Goal: Information Seeking & Learning: Check status

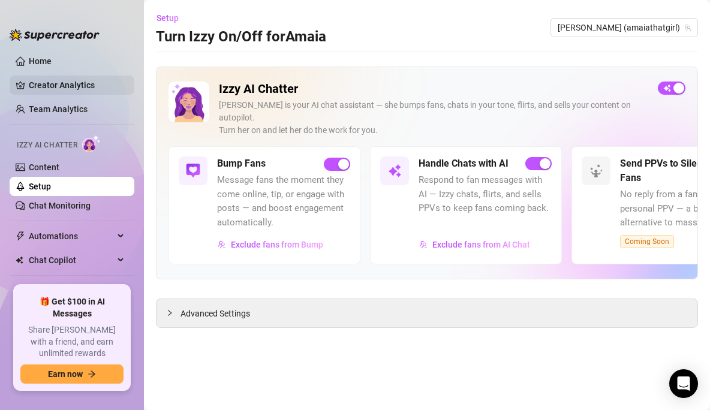
click at [63, 79] on link "Creator Analytics" at bounding box center [77, 85] width 96 height 19
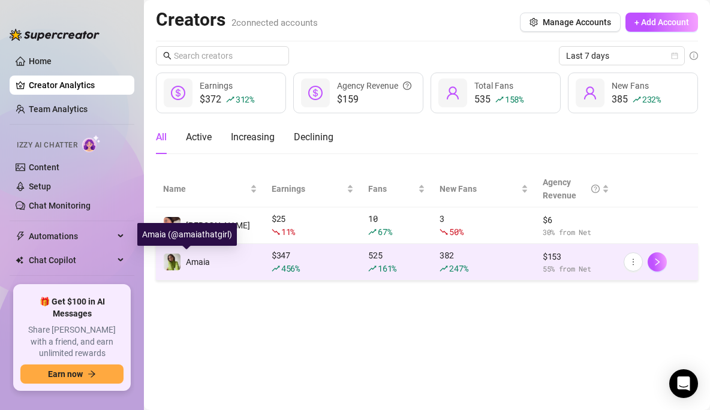
click at [203, 261] on span "Amaia" at bounding box center [198, 262] width 24 height 10
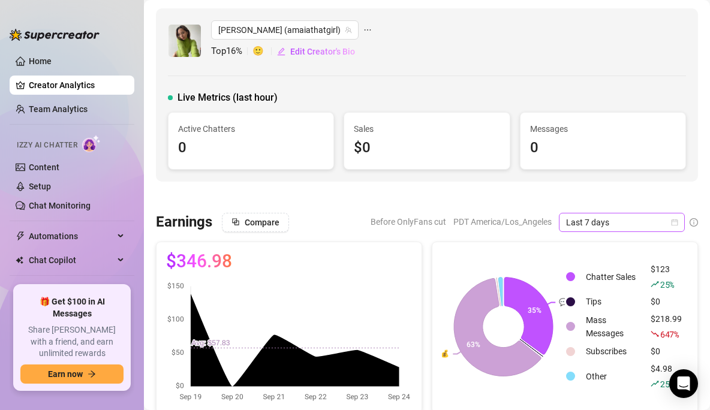
click at [638, 221] on span "Last 7 days" at bounding box center [622, 223] width 112 height 18
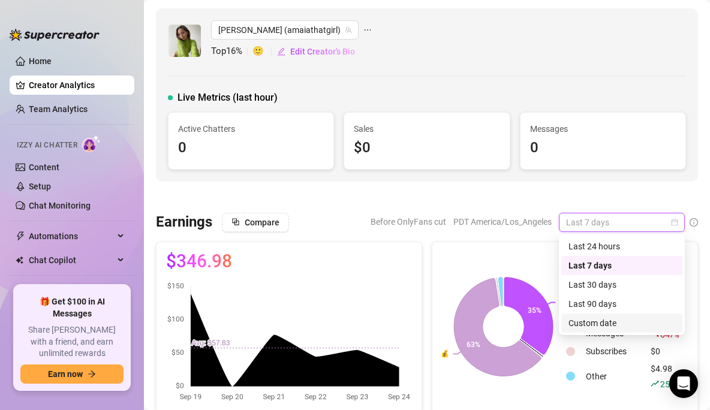
click at [602, 319] on div "Custom date" at bounding box center [622, 323] width 107 height 13
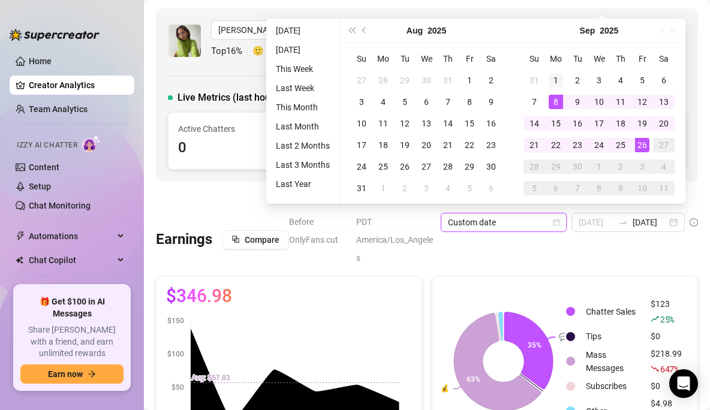
type input "[DATE]"
click at [556, 76] on div "1" at bounding box center [556, 80] width 14 height 14
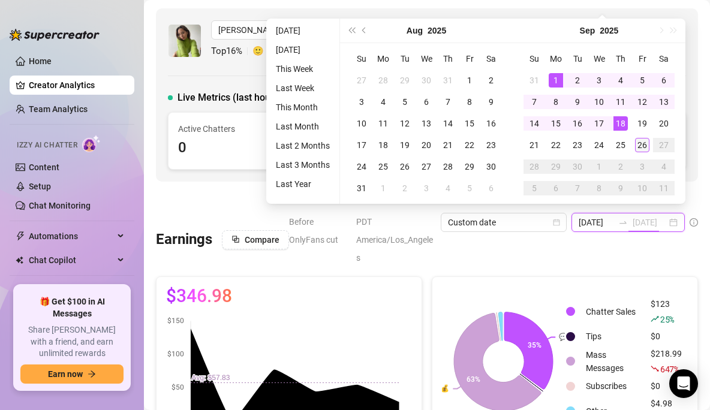
type input "[DATE]"
click at [644, 142] on div "26" at bounding box center [642, 145] width 14 height 14
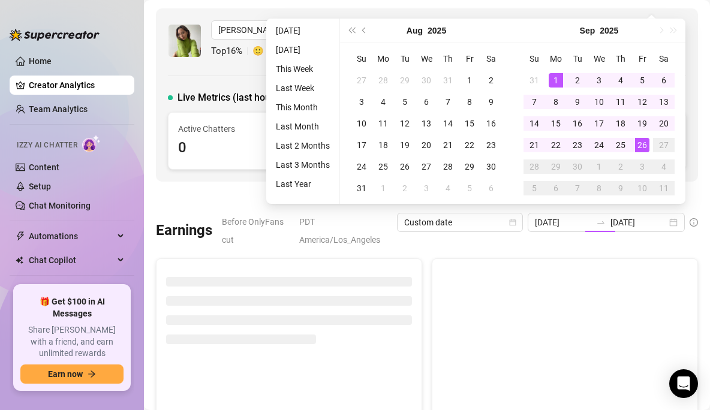
scroll to position [0, 0]
type input "[DATE]"
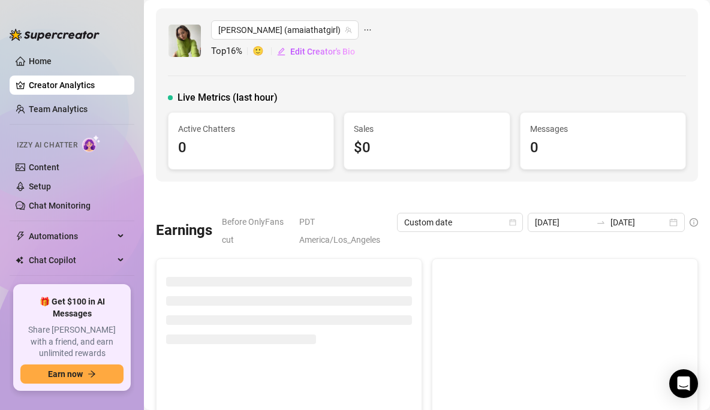
click at [551, 244] on div "Before OnlyFans cut PDT America/Los_Angeles Custom date [DATE] [DATE]" at bounding box center [460, 231] width 476 height 36
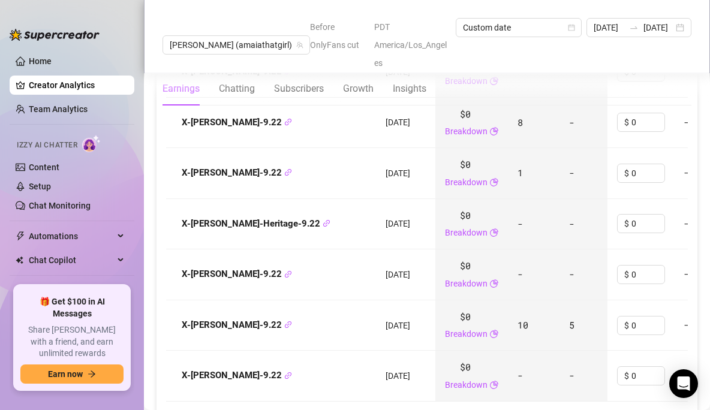
scroll to position [1711, 0]
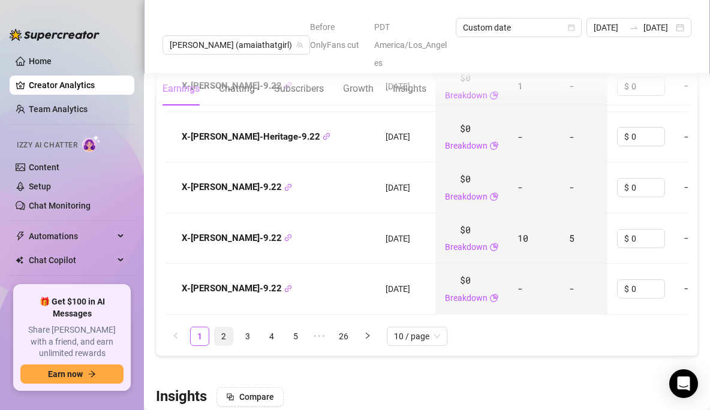
click at [225, 328] on link "2" at bounding box center [224, 337] width 18 height 18
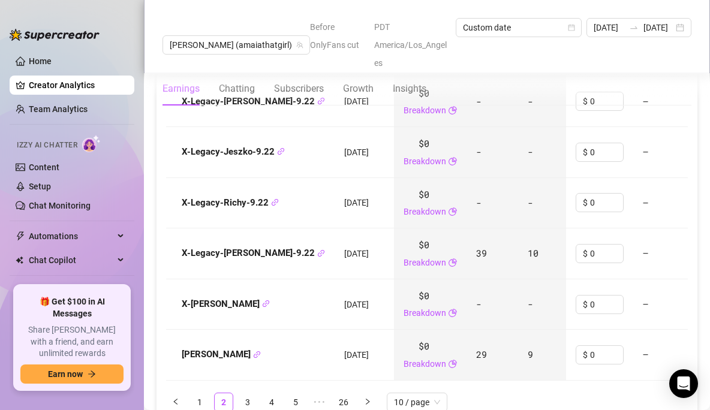
scroll to position [1646, 0]
drag, startPoint x: 319, startPoint y: 251, endPoint x: 324, endPoint y: 220, distance: 31.7
click at [335, 228] on td "[DATE]" at bounding box center [364, 253] width 59 height 51
click at [483, 249] on td "39" at bounding box center [493, 253] width 52 height 51
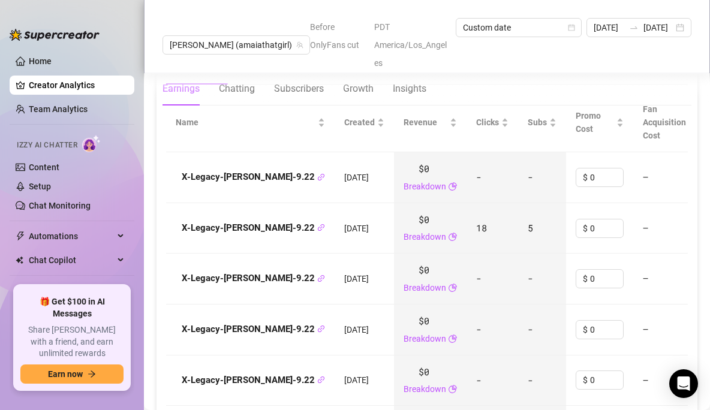
scroll to position [1364, 0]
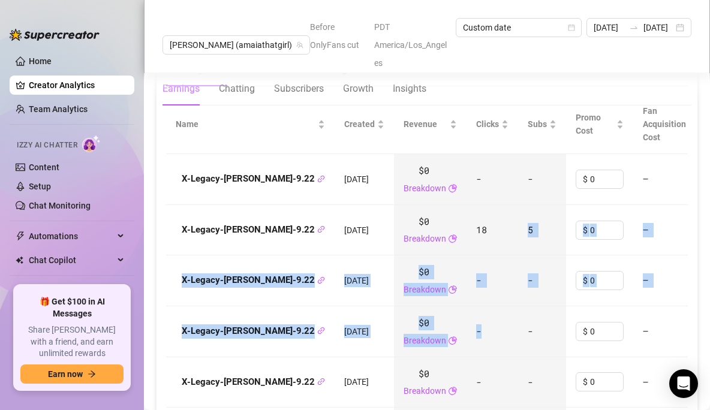
drag, startPoint x: 499, startPoint y: 212, endPoint x: 490, endPoint y: 322, distance: 110.2
click at [490, 322] on tbody "X-Legacy-[PERSON_NAME]-9.22 [DATE] $0 Breakdown - - $ 0 — $0 - Last scan: [DATE…" at bounding box center [548, 408] width 764 height 508
click at [490, 322] on td "-" at bounding box center [493, 332] width 52 height 51
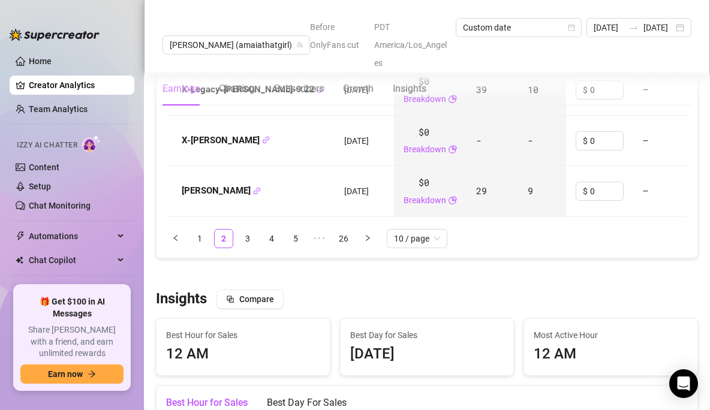
scroll to position [1833, 0]
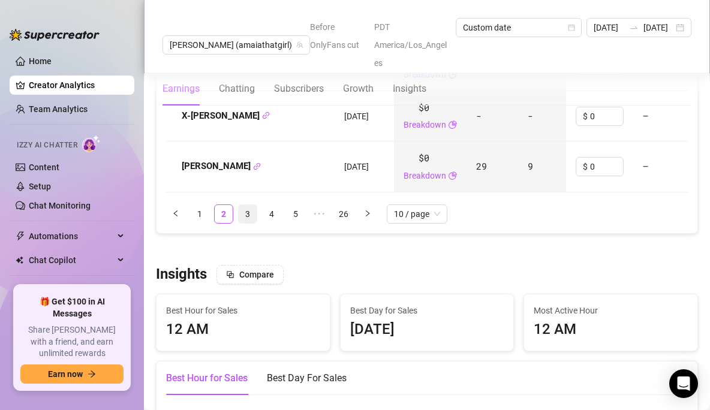
click at [248, 205] on link "3" at bounding box center [248, 214] width 18 height 18
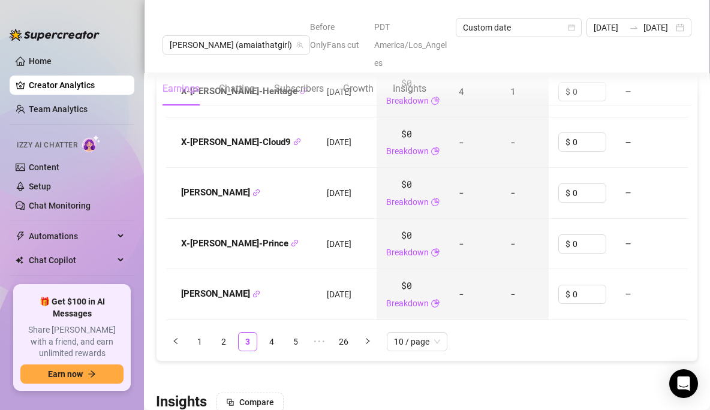
scroll to position [1706, 0]
click at [275, 332] on link "4" at bounding box center [272, 341] width 18 height 18
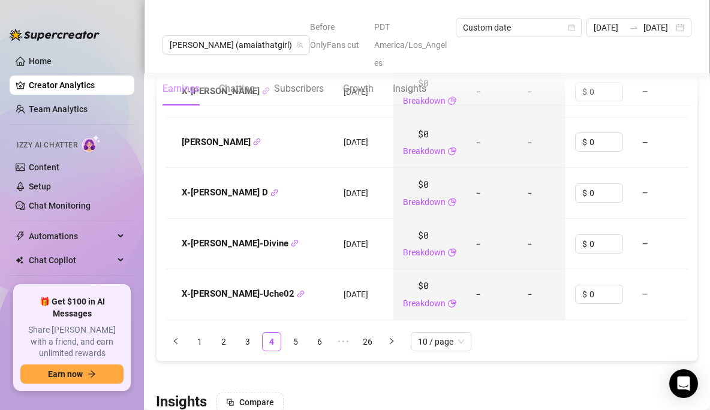
scroll to position [1755, 0]
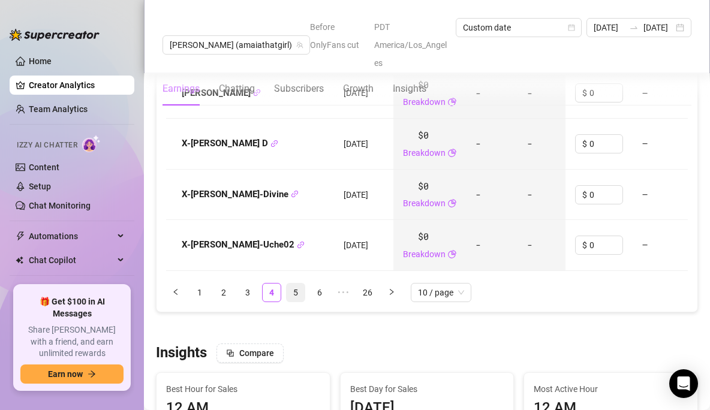
click at [298, 284] on link "5" at bounding box center [296, 293] width 18 height 18
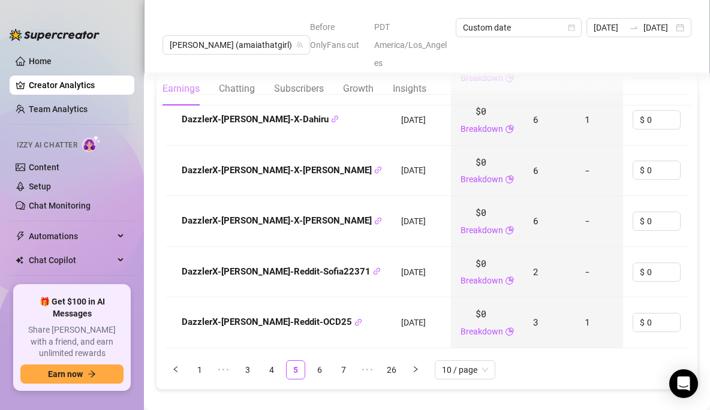
scroll to position [1680, 0]
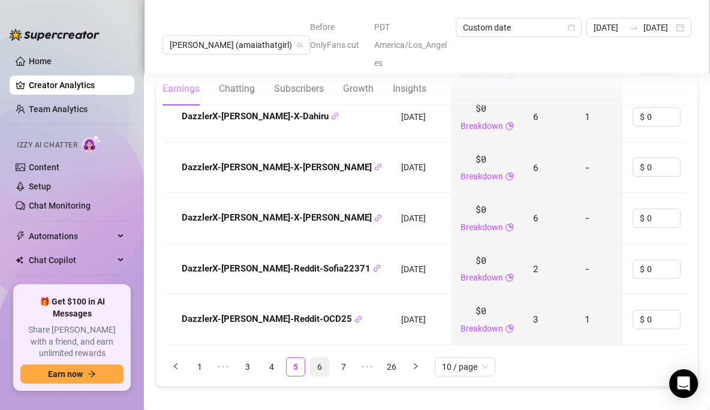
click at [320, 358] on link "6" at bounding box center [320, 367] width 18 height 18
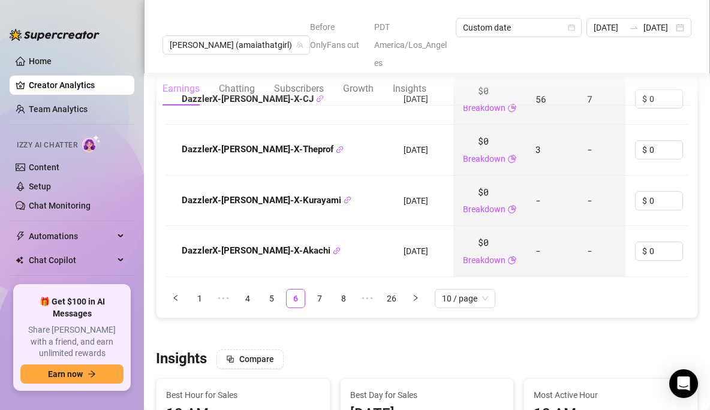
scroll to position [1854, 0]
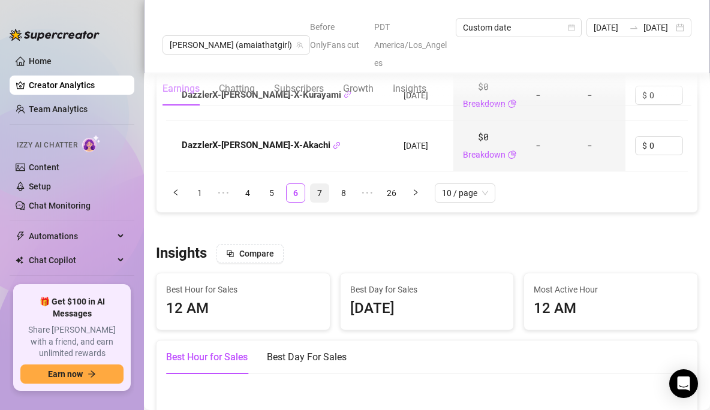
click at [322, 184] on link "7" at bounding box center [320, 193] width 18 height 18
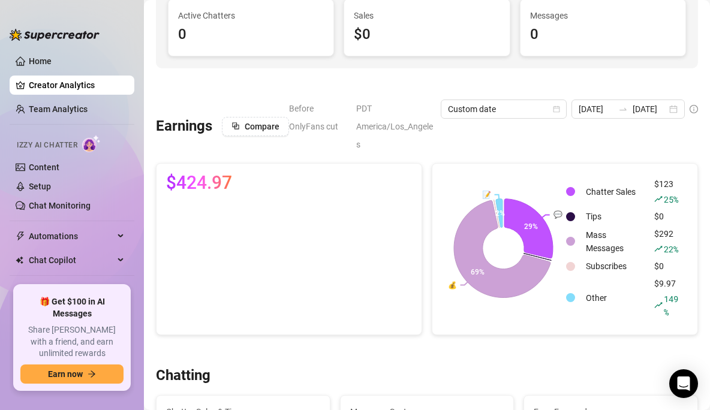
scroll to position [113, 0]
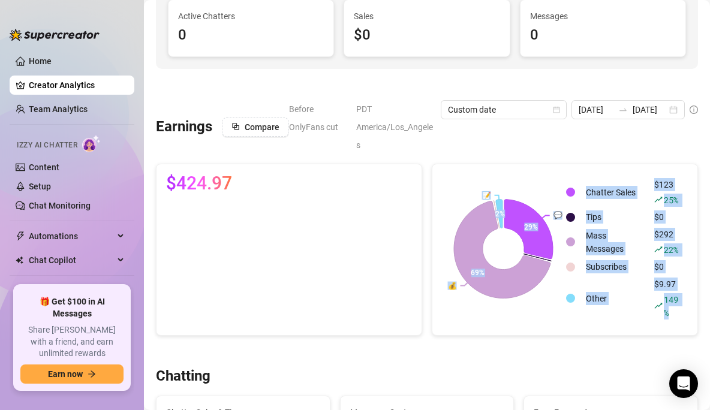
drag, startPoint x: 401, startPoint y: 168, endPoint x: 376, endPoint y: 323, distance: 156.8
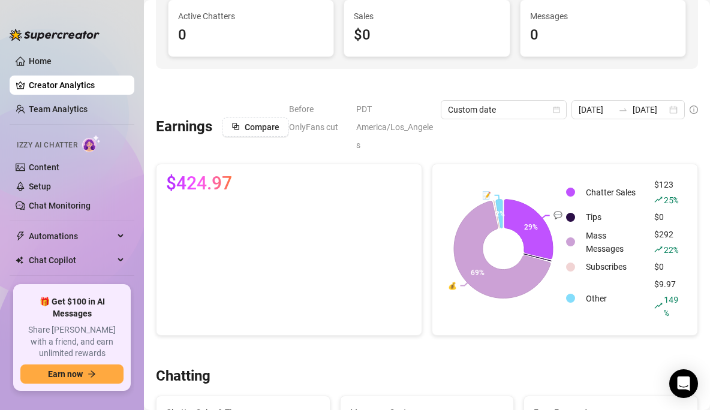
click at [370, 346] on div at bounding box center [427, 352] width 542 height 12
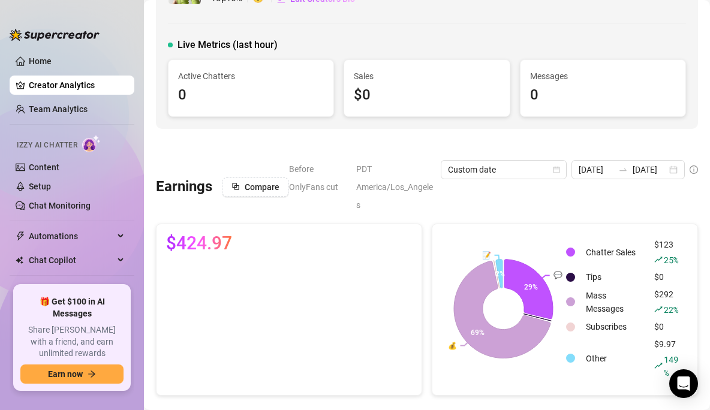
scroll to position [52, 0]
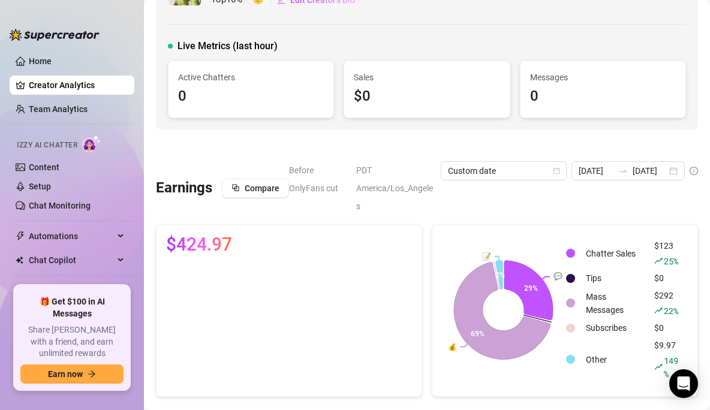
click at [348, 235] on div "$424.97" at bounding box center [289, 244] width 246 height 19
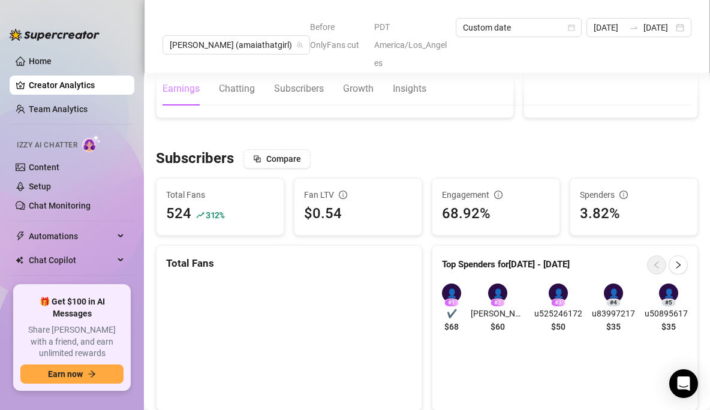
scroll to position [653, 0]
drag, startPoint x: 434, startPoint y: 176, endPoint x: 519, endPoint y: 201, distance: 88.7
click at [519, 201] on div "Engagement 68.92%" at bounding box center [496, 206] width 127 height 56
click at [519, 202] on div "68.92%" at bounding box center [496, 213] width 108 height 23
click at [385, 202] on div "$0.54" at bounding box center [358, 213] width 108 height 23
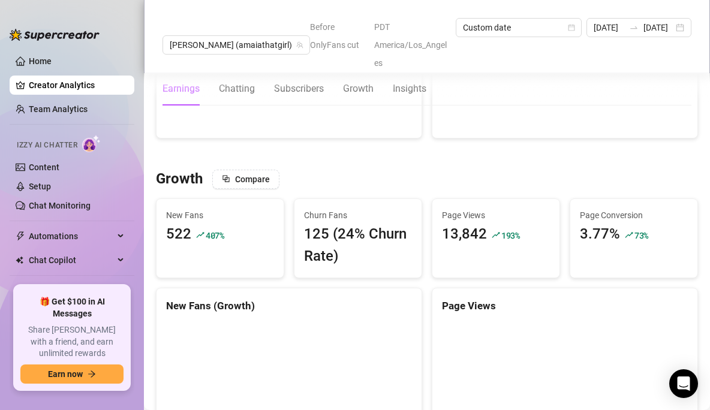
scroll to position [926, 0]
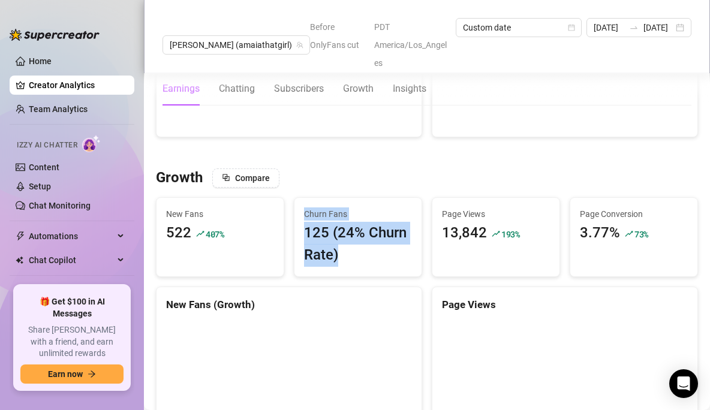
drag, startPoint x: 383, startPoint y: 177, endPoint x: 386, endPoint y: 254, distance: 77.4
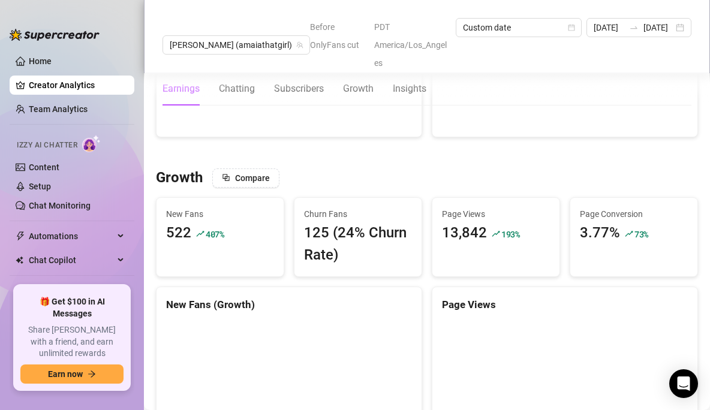
click at [385, 245] on div "125 (24% Churn Rate)" at bounding box center [358, 244] width 108 height 45
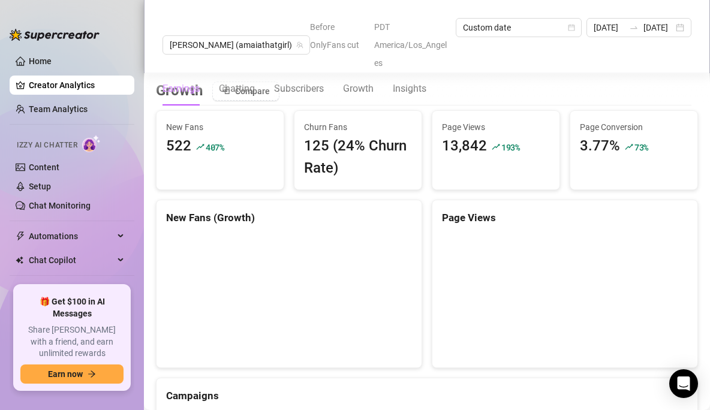
scroll to position [1016, 0]
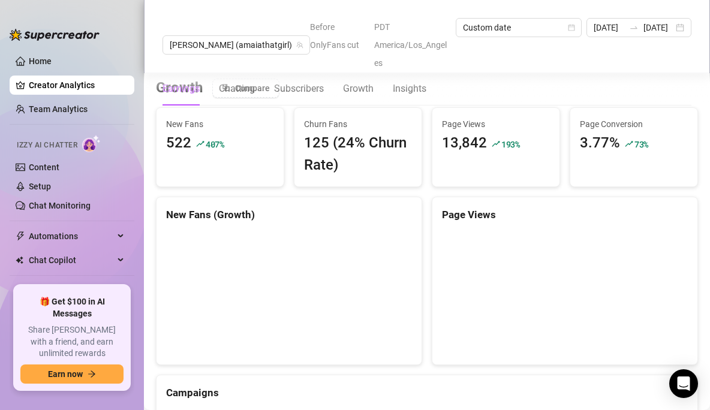
click at [363, 132] on div "125 (24% Churn Rate)" at bounding box center [358, 154] width 108 height 45
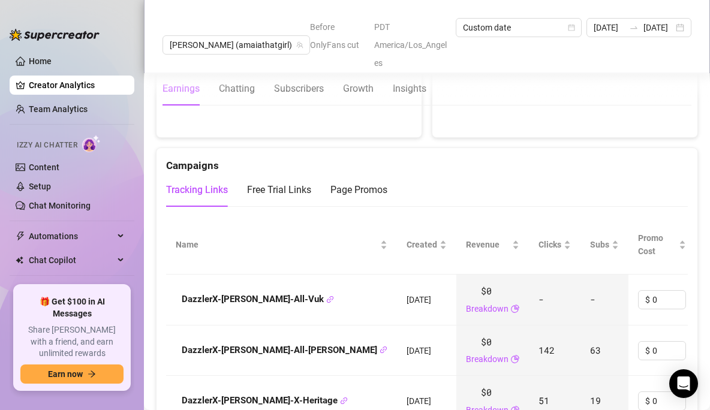
scroll to position [1245, 0]
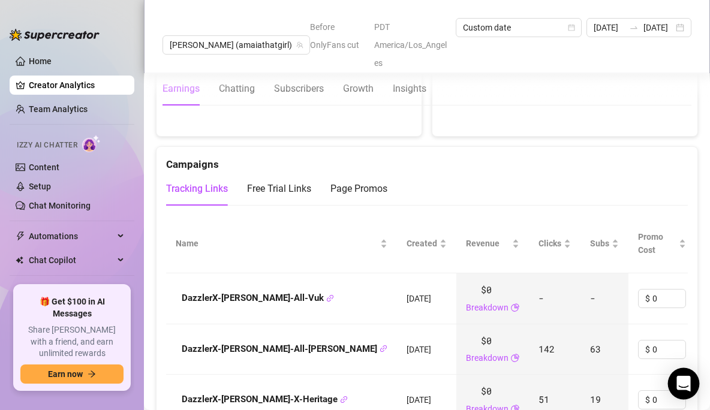
click at [689, 383] on icon "Open Intercom Messenger" at bounding box center [684, 384] width 16 height 16
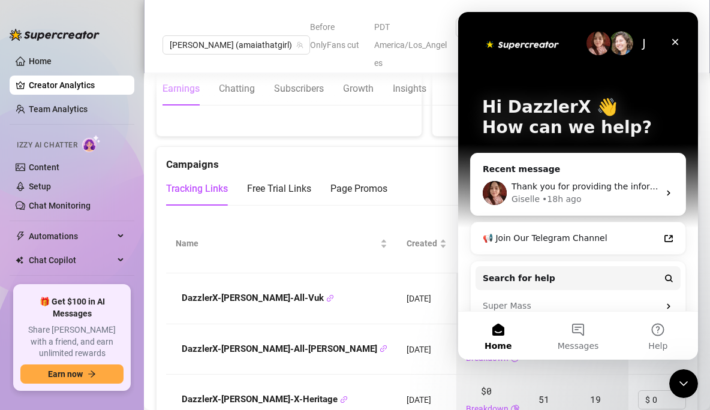
scroll to position [47, 0]
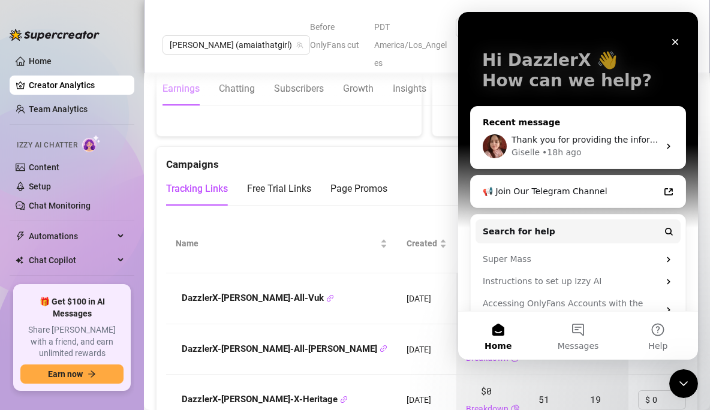
click at [544, 151] on div "• 18h ago" at bounding box center [561, 152] width 39 height 13
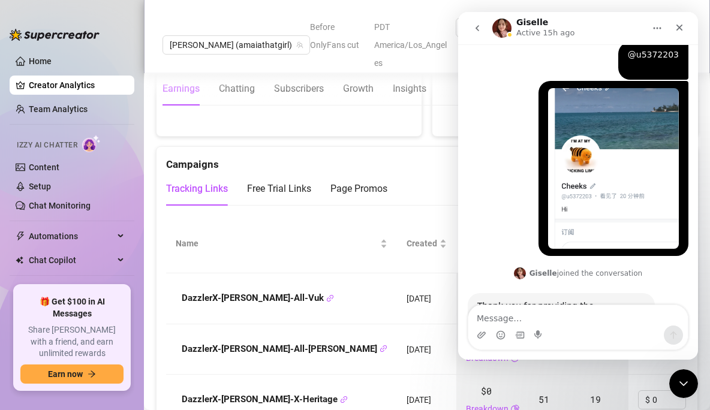
scroll to position [856, 0]
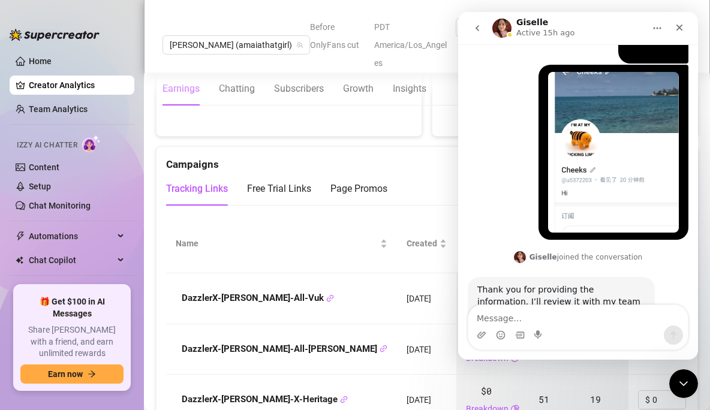
click at [562, 284] on div "Thank you for providing the information. I’ll review it with my team and get ba…" at bounding box center [562, 301] width 168 height 35
drag, startPoint x: 552, startPoint y: 255, endPoint x: 611, endPoint y: 286, distance: 66.8
click at [611, 286] on div "Thank you for providing the information. I’ll review it with my team and get ba…" at bounding box center [578, 315] width 221 height 76
click at [601, 278] on div "Thank you for providing the information. I’ll review it with my team and get ba…" at bounding box center [561, 302] width 187 height 50
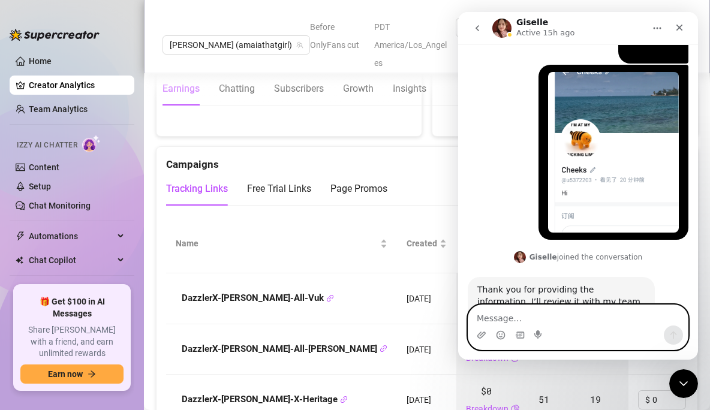
click at [539, 315] on textarea "Message…" at bounding box center [579, 315] width 220 height 20
type textarea "pls any feedback>"
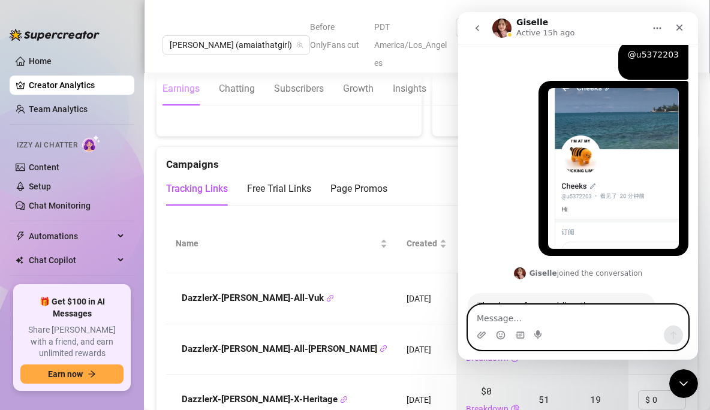
scroll to position [924, 0]
